Goal: Information Seeking & Learning: Learn about a topic

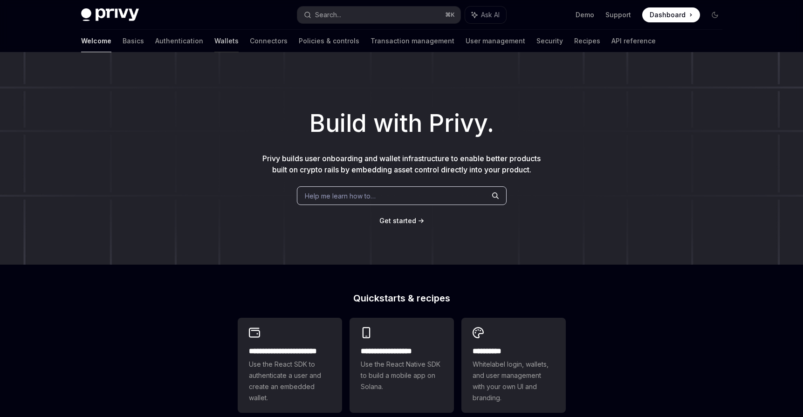
click at [214, 43] on link "Wallets" at bounding box center [226, 41] width 24 height 22
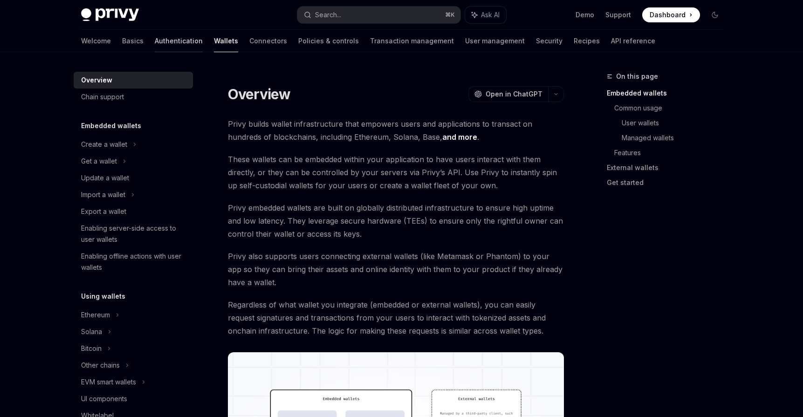
click at [155, 42] on link "Authentication" at bounding box center [179, 41] width 48 height 22
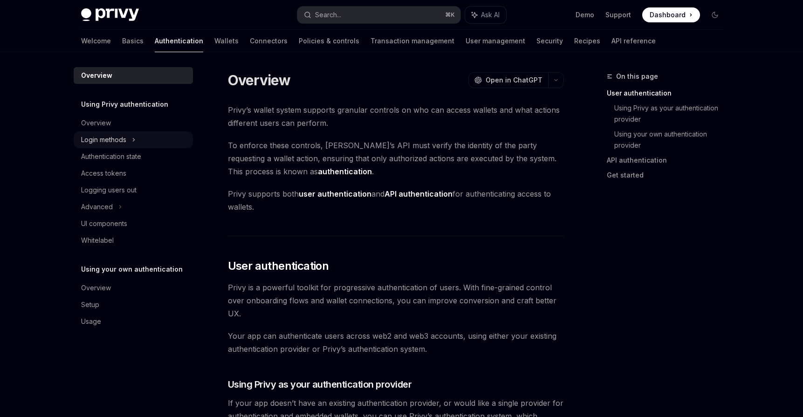
click at [137, 140] on div "Login methods" at bounding box center [133, 139] width 119 height 17
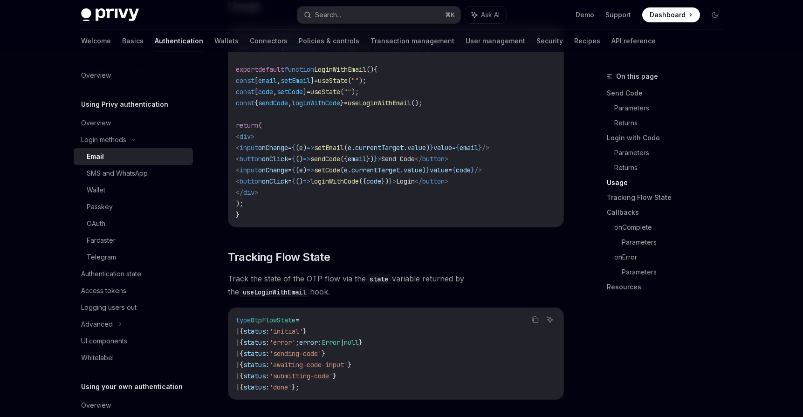
scroll to position [858, 0]
click at [146, 254] on div "Telegram" at bounding box center [137, 257] width 101 height 11
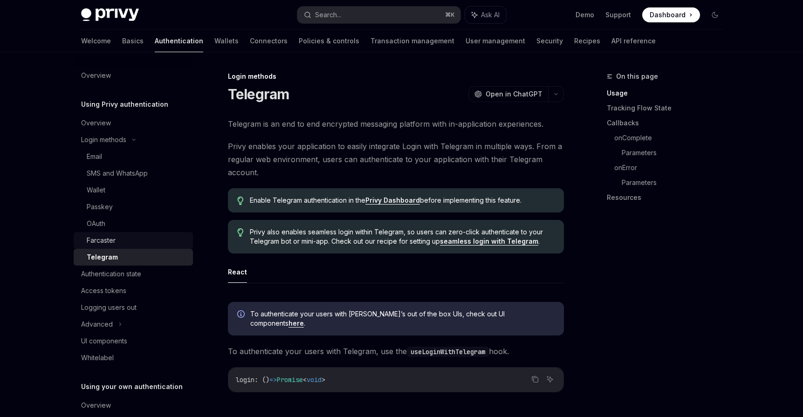
click at [146, 240] on div "Farcaster" at bounding box center [137, 240] width 101 height 11
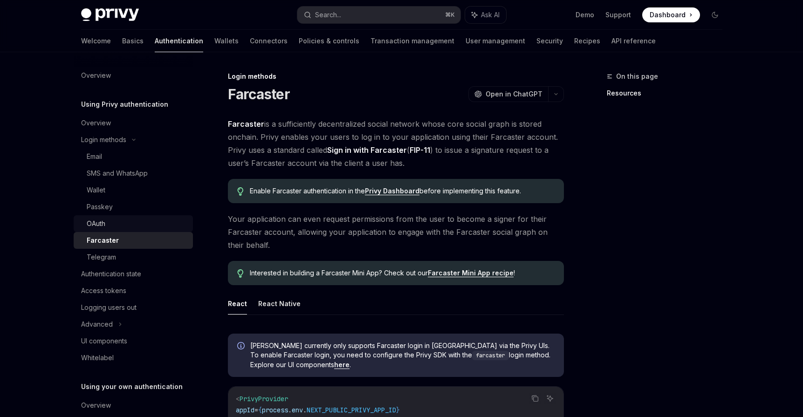
click at [144, 224] on div "OAuth" at bounding box center [137, 223] width 101 height 11
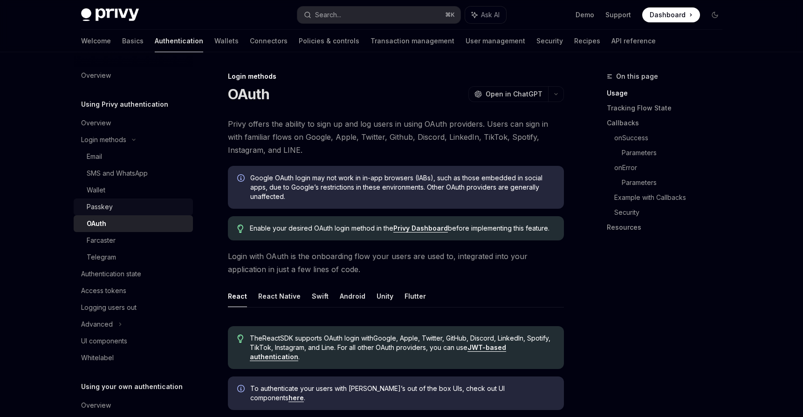
click at [141, 209] on div "Passkey" at bounding box center [137, 206] width 101 height 11
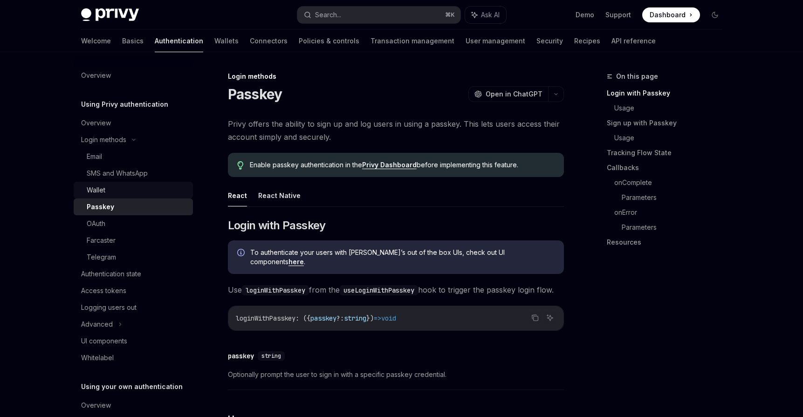
click at [137, 194] on div "Wallet" at bounding box center [137, 190] width 101 height 11
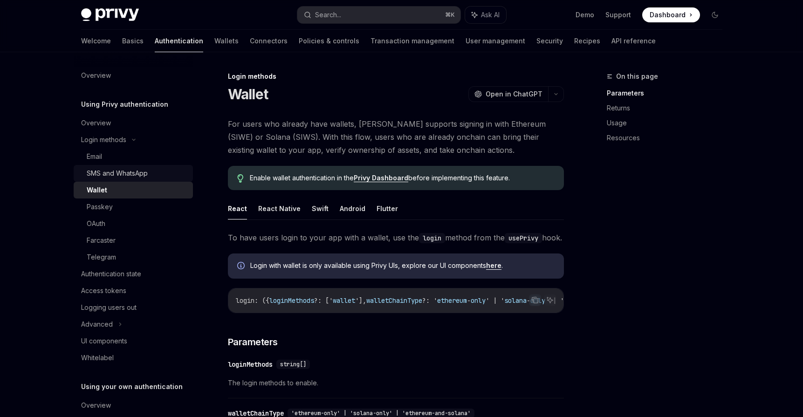
click at [131, 169] on div "SMS and WhatsApp" at bounding box center [117, 173] width 61 height 11
type textarea "*"
